Goal: Task Accomplishment & Management: Manage account settings

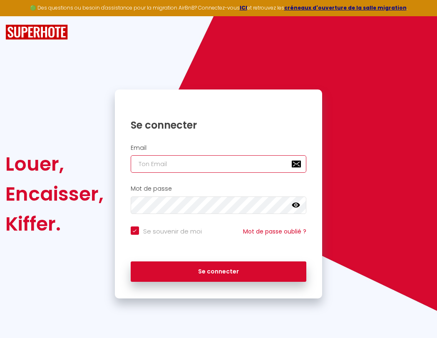
type input "s"
checkbox input "true"
type input "su"
checkbox input "true"
type input "sup"
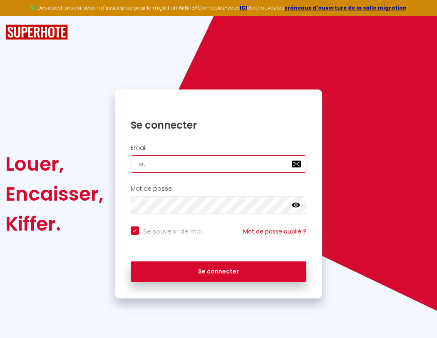
checkbox input "true"
type input "supe"
checkbox input "true"
type input "super"
checkbox input "true"
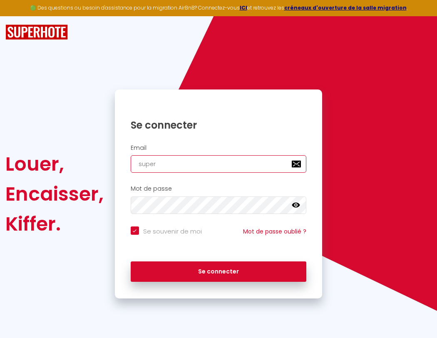
type input "superb"
checkbox input "true"
type input "superbo"
checkbox input "true"
type input "s"
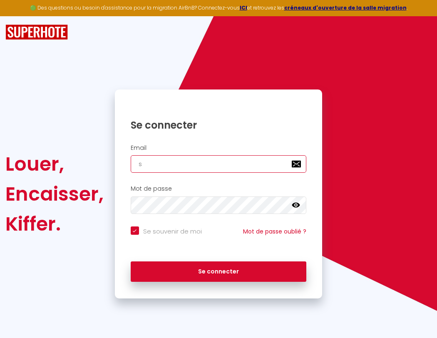
checkbox input "true"
type input "superbor"
checkbox input "true"
type input "superbord"
checkbox input "true"
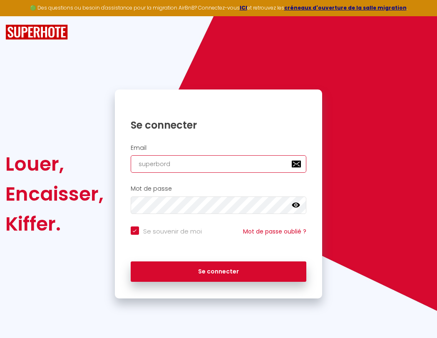
type input "superborde"
checkbox input "true"
type input "superbordea"
checkbox input "true"
type input "superb"
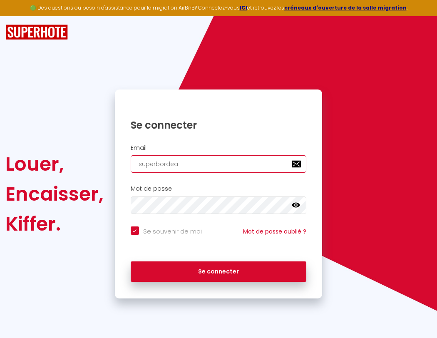
checkbox input "true"
type input "superbordeau"
checkbox input "true"
type input "superbo"
checkbox input "true"
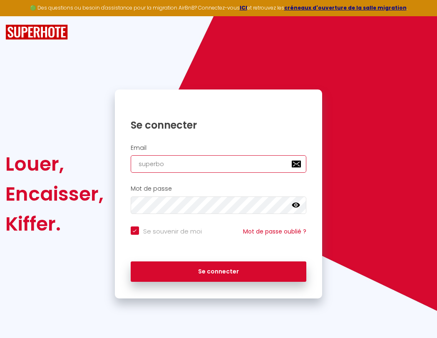
type input "superbordeaux"
checkbox input "true"
type input "s"
checkbox input "true"
type input "superbor"
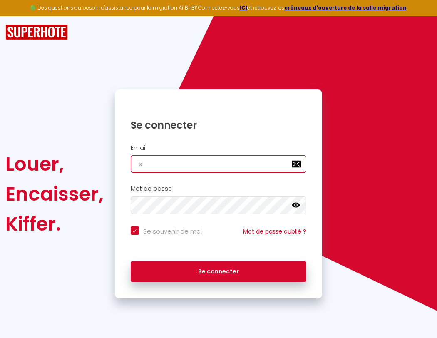
checkbox input "true"
type input "su"
checkbox input "true"
type input "superbord"
checkbox input "true"
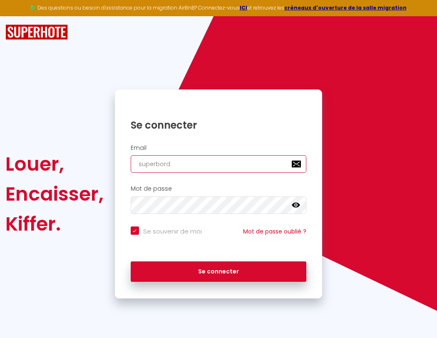
type input "sup"
checkbox input "true"
type input "superborde"
checkbox input "true"
type input "supe"
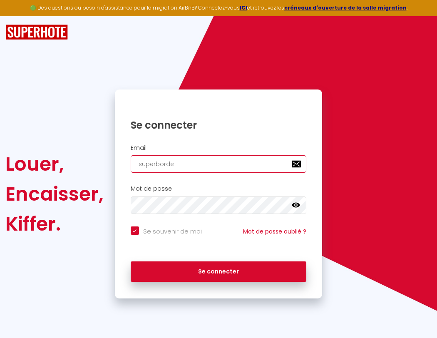
checkbox input "true"
type input "superbordea"
checkbox input "true"
type input "super"
checkbox input "true"
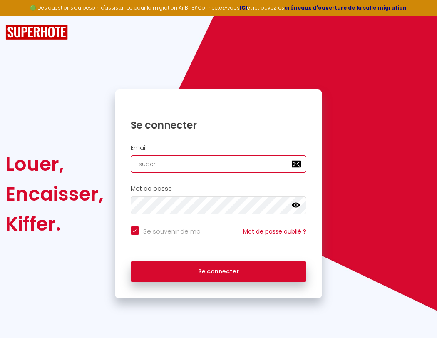
type input "superbordeau"
checkbox input "true"
type input "superb"
checkbox input "true"
type input "superbordeaux"
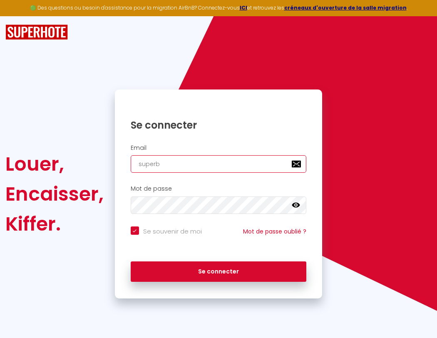
checkbox input "true"
